Goal: Task Accomplishment & Management: Use online tool/utility

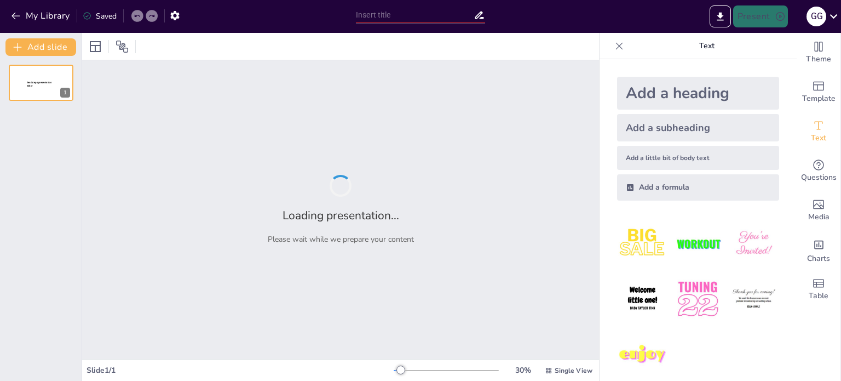
type input "Construyendo Identidad: La Importancia de una Página Web Propia"
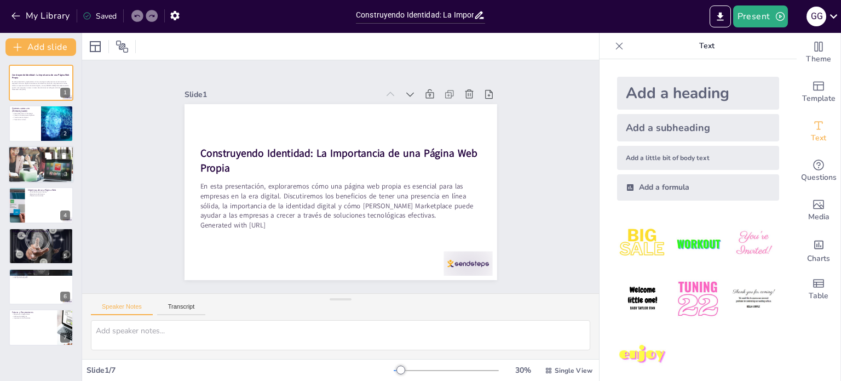
click at [44, 164] on div at bounding box center [41, 164] width 66 height 37
type textarea "La primera impresión es crucial en el mundo digital. Un sitio web bien diseñado…"
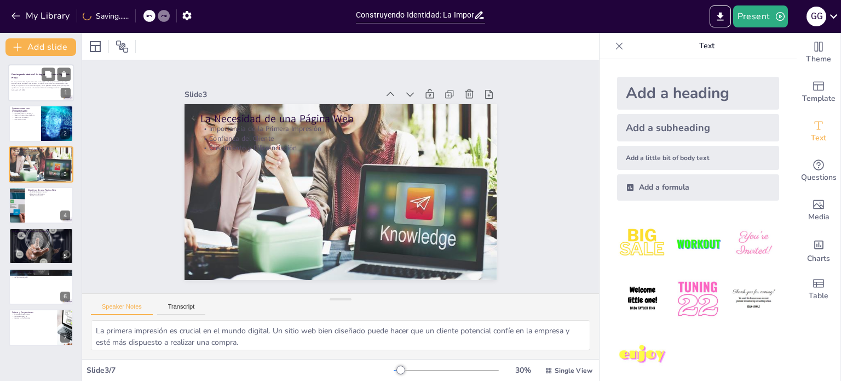
click at [30, 94] on div at bounding box center [41, 82] width 66 height 37
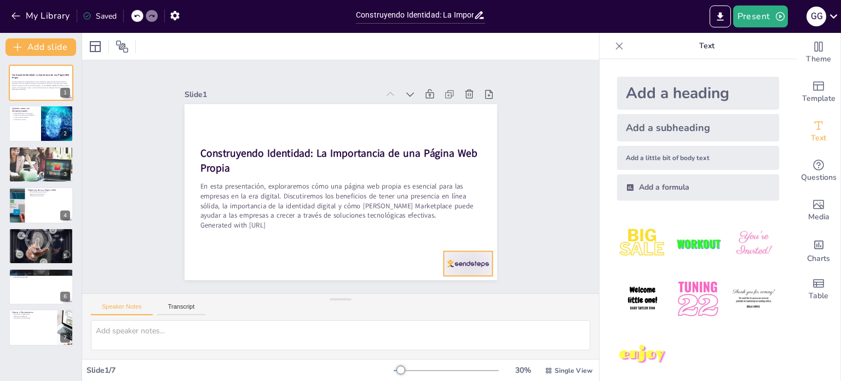
click at [466, 256] on div at bounding box center [468, 263] width 49 height 25
click at [471, 229] on icon at bounding box center [477, 228] width 13 height 13
click at [38, 245] on div at bounding box center [41, 245] width 66 height 37
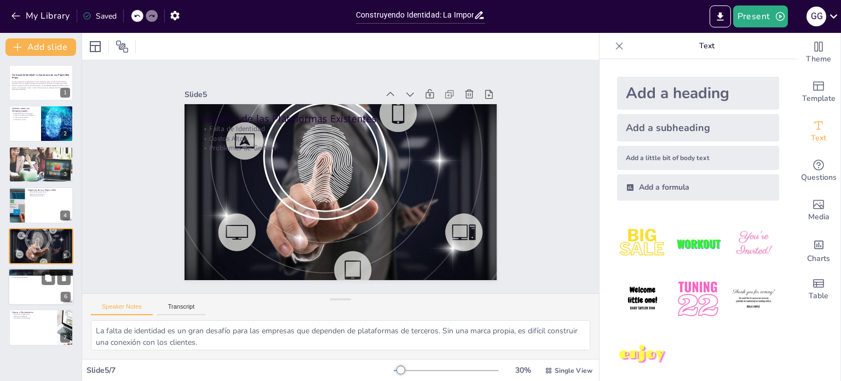
click at [21, 292] on div at bounding box center [41, 286] width 66 height 37
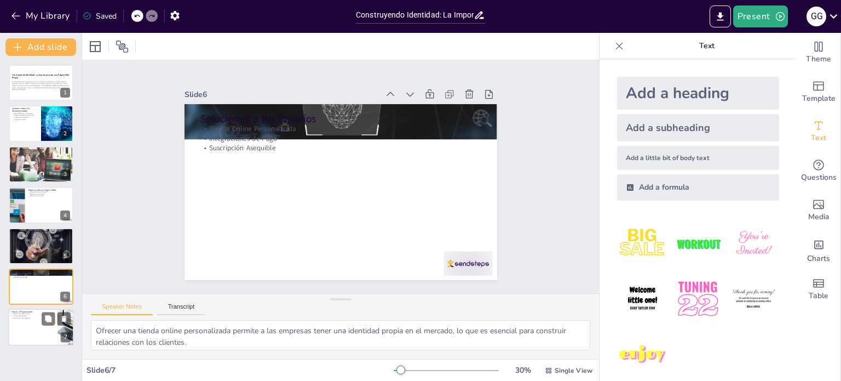
click at [24, 320] on div at bounding box center [41, 327] width 66 height 37
type textarea "Las mejoras en las integraciones son fundamentales para ofrecer un servicio más…"
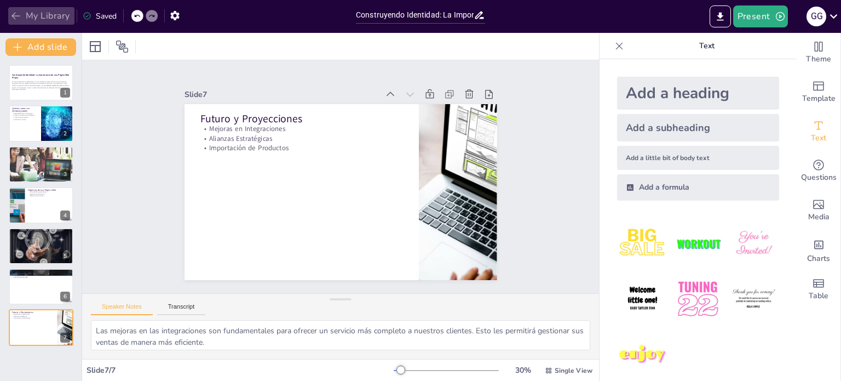
click at [37, 18] on button "My Library" at bounding box center [41, 16] width 66 height 18
